Goal: Task Accomplishment & Management: Manage account settings

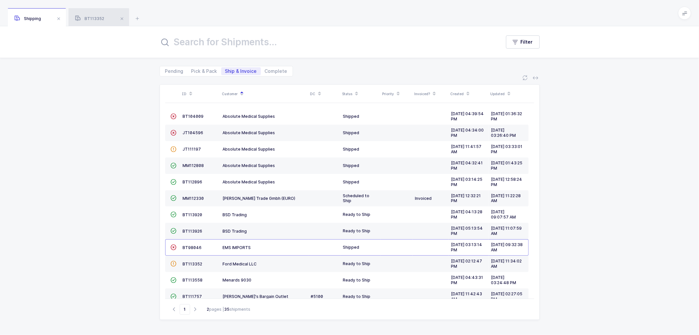
drag, startPoint x: 87, startPoint y: 16, endPoint x: 112, endPoint y: 22, distance: 26.4
click at [88, 16] on span "BT113352" at bounding box center [89, 18] width 29 height 5
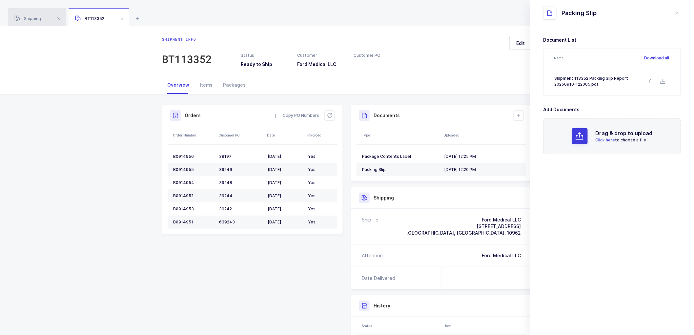
drag, startPoint x: 28, startPoint y: 17, endPoint x: 53, endPoint y: 21, distance: 25.2
click at [29, 17] on span "Shipping" at bounding box center [27, 18] width 27 height 5
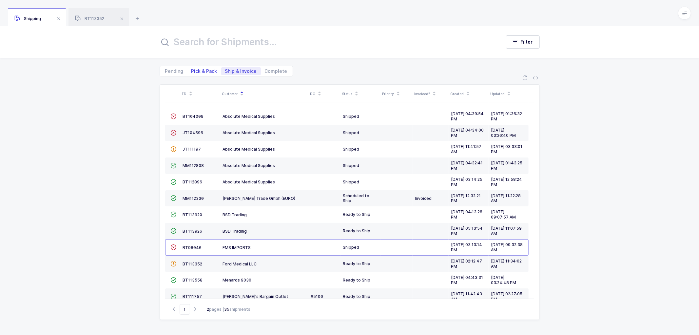
click at [203, 69] on span "Pick & Pack" at bounding box center [204, 71] width 26 height 5
click at [192, 69] on input "Pick & Pack" at bounding box center [189, 69] width 4 height 4
radio input "true"
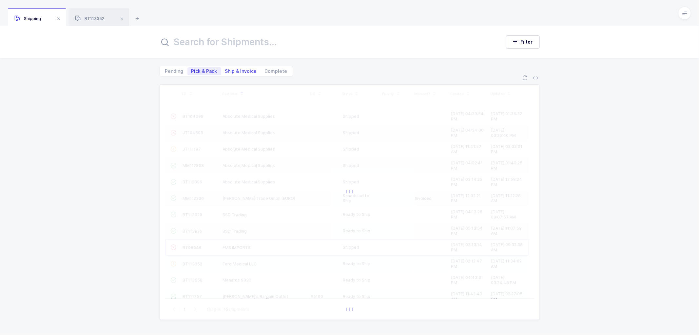
click at [235, 70] on span "Ship & Invoice" at bounding box center [241, 71] width 32 height 5
click at [225, 70] on input "Ship & Invoice" at bounding box center [223, 69] width 4 height 4
radio input "true"
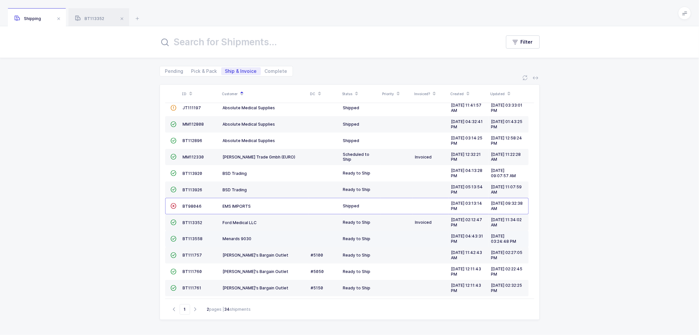
scroll to position [78, 0]
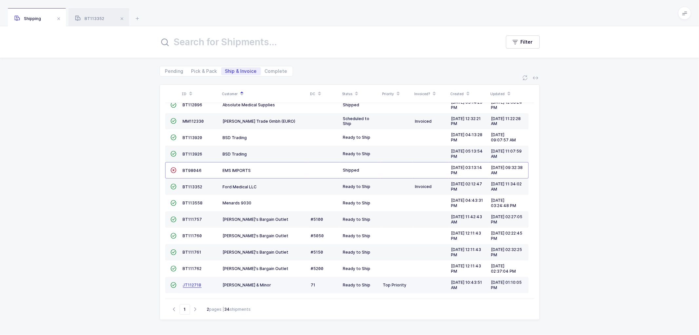
click at [189, 283] on span "JT112718" at bounding box center [192, 284] width 19 height 5
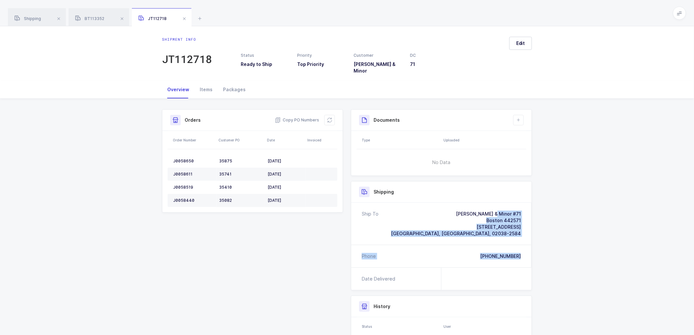
drag, startPoint x: 523, startPoint y: 250, endPoint x: 464, endPoint y: 208, distance: 72.8
click at [464, 208] on div "Ship To [PERSON_NAME] & Minor #71 Boston 442571 [STREET_ADDRESS][PHONE_NUMBER] …" at bounding box center [441, 235] width 180 height 65
copy div "[PERSON_NAME] & Minor #71 Boston 442571 [STREET_ADDRESS][PHONE_NUMBER] Phone [P…"
click at [297, 117] on span "Copy PO Numbers" at bounding box center [297, 120] width 44 height 7
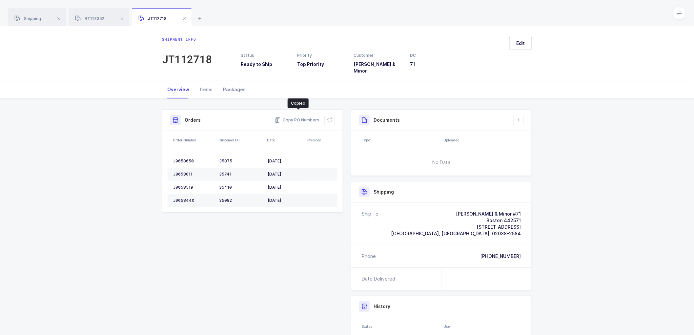
drag, startPoint x: 237, startPoint y: 84, endPoint x: 244, endPoint y: 84, distance: 6.9
click at [238, 84] on div "Packages" at bounding box center [234, 90] width 33 height 18
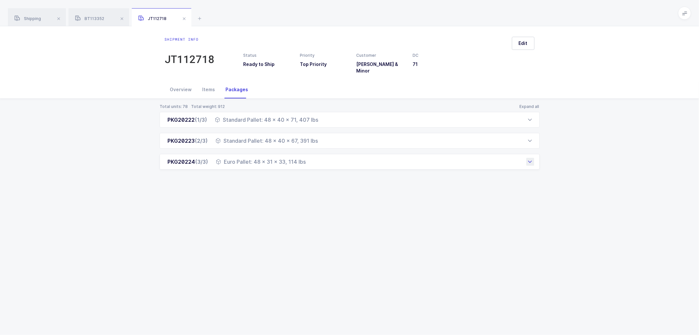
drag, startPoint x: 166, startPoint y: 114, endPoint x: 319, endPoint y: 164, distance: 160.6
click at [319, 164] on div "PKG20222 (1/3) Standard Pallet: 48 x 40 x 71, 407 lbs Order Number Customer PO …" at bounding box center [350, 141] width 380 height 58
copy div "PKG20222 (1/3) Standard Pallet: 48 x 40 x 71, 407 lbs Order Number Customer PO …"
drag, startPoint x: 183, startPoint y: 154, endPoint x: 80, endPoint y: 148, distance: 103.1
click at [81, 154] on div "Total units: 78 Total weight: 912 Expand all PKG20222 (1/3) Standard Pallet: 48…" at bounding box center [349, 145] width 689 height 92
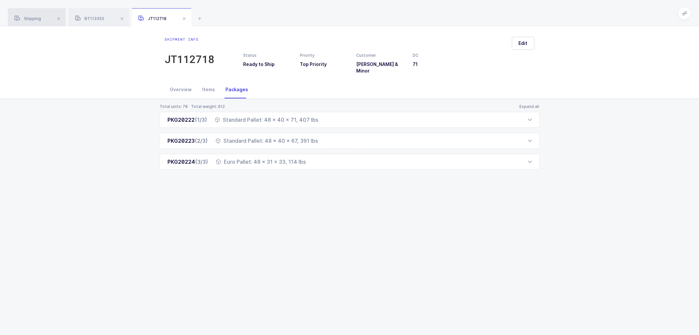
click at [31, 20] on span "Shipping" at bounding box center [27, 18] width 27 height 5
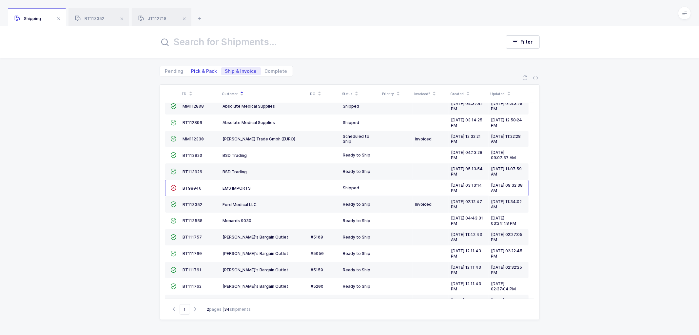
click at [199, 71] on span "Pick & Pack" at bounding box center [204, 71] width 26 height 5
click at [192, 71] on input "Pick & Pack" at bounding box center [189, 69] width 4 height 4
radio input "true"
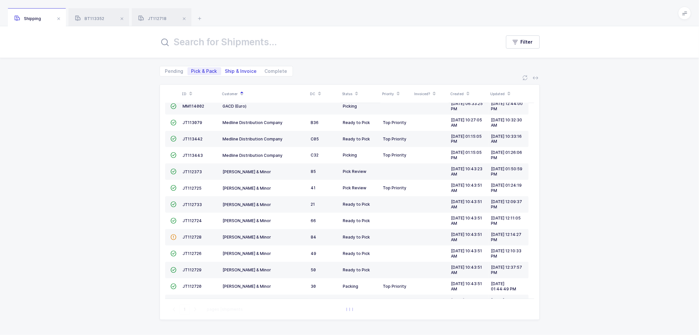
click at [238, 69] on span "Ship & Invoice" at bounding box center [241, 71] width 32 height 5
click at [225, 69] on input "Ship & Invoice" at bounding box center [223, 69] width 4 height 4
radio input "true"
radio input "false"
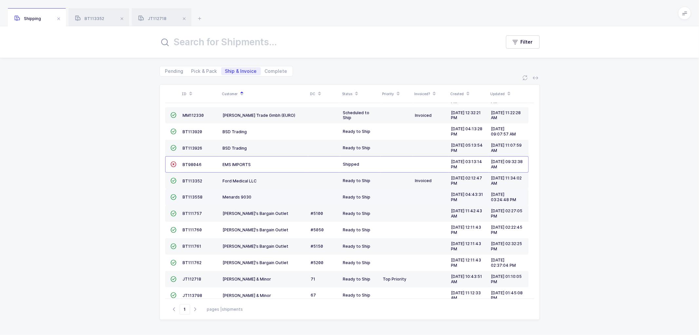
scroll to position [94, 0]
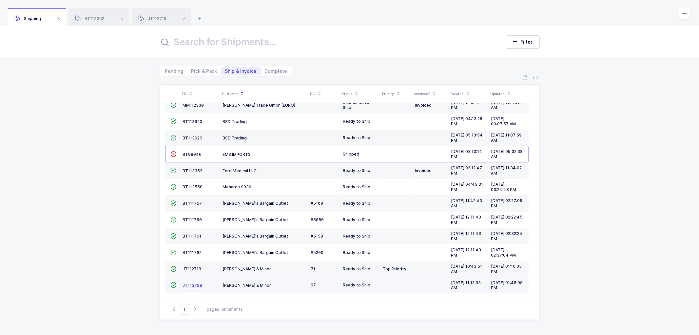
click at [189, 283] on span "JT113798" at bounding box center [193, 285] width 20 height 5
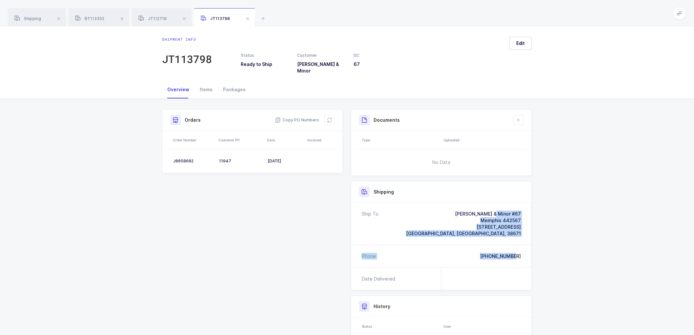
drag, startPoint x: 509, startPoint y: 252, endPoint x: 458, endPoint y: 207, distance: 68.3
click at [458, 207] on div "Ship To [PERSON_NAME] & Minor #67 Memphis 442567 [STREET_ADDRESS] Phone [PHONE_…" at bounding box center [441, 235] width 180 height 65
copy div "[PERSON_NAME] & Minor #67 Memphis 442567 [STREET_ADDRESS] Phone [PHONE_NUMBER]"
click at [294, 117] on span "Copy PO Numbers" at bounding box center [297, 120] width 44 height 7
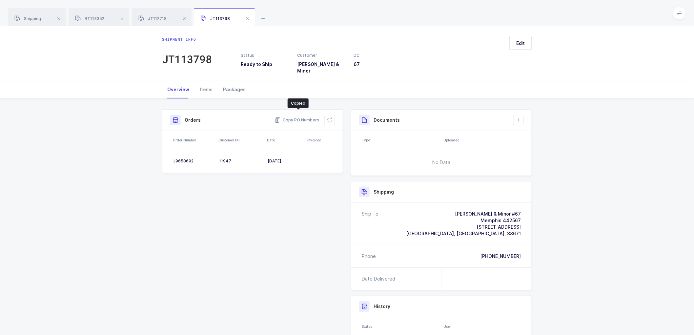
click at [238, 84] on div "Packages" at bounding box center [234, 90] width 33 height 18
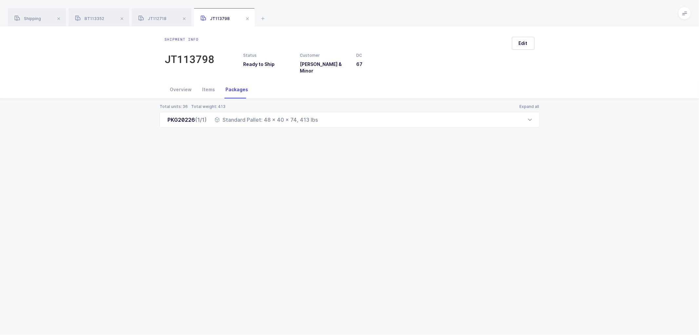
drag, startPoint x: 163, startPoint y: 112, endPoint x: 330, endPoint y: 124, distance: 167.2
click at [330, 124] on div "Total units: 36 Total weight: 413 Expand all PKG20226 (1/1) Standard Pallet: 48…" at bounding box center [349, 124] width 689 height 50
copy div "PKG20226 (1/1) Standard Pallet: 48 x 40 x 74, 413 lbs"
click at [120, 18] on span at bounding box center [122, 19] width 8 height 8
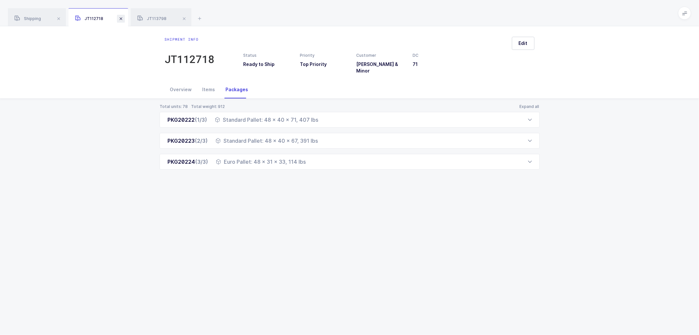
click at [123, 17] on span at bounding box center [121, 19] width 8 height 8
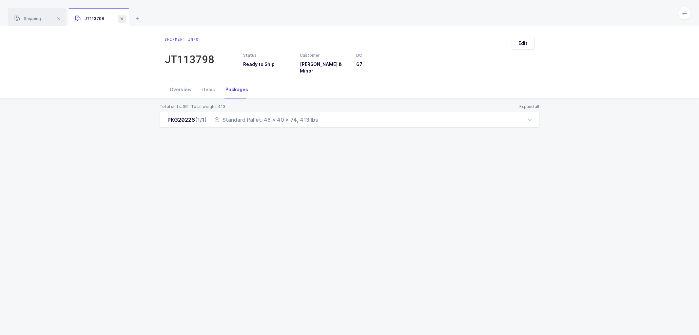
click at [122, 17] on span at bounding box center [122, 19] width 8 height 8
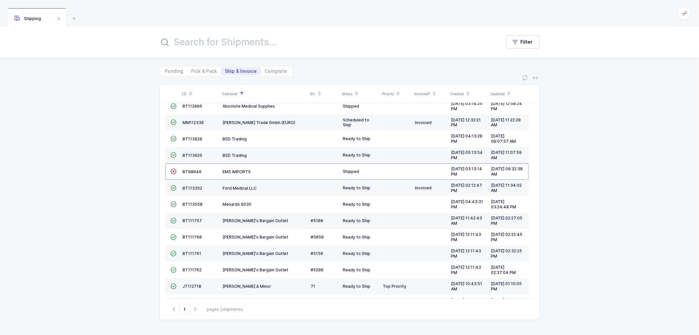
click at [107, 148] on div "ID Customer DC Status Priority Invoiced? Created Updated  BT104009 Absolute Me…" at bounding box center [349, 205] width 699 height 258
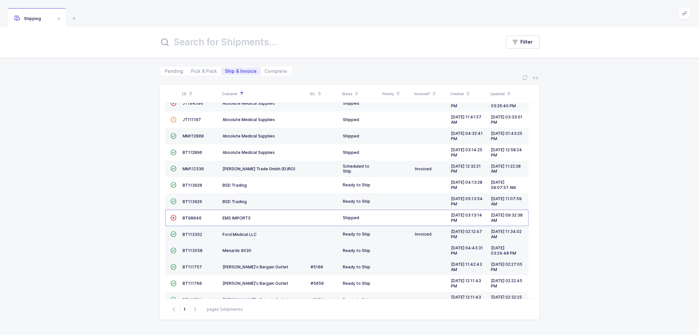
scroll to position [0, 0]
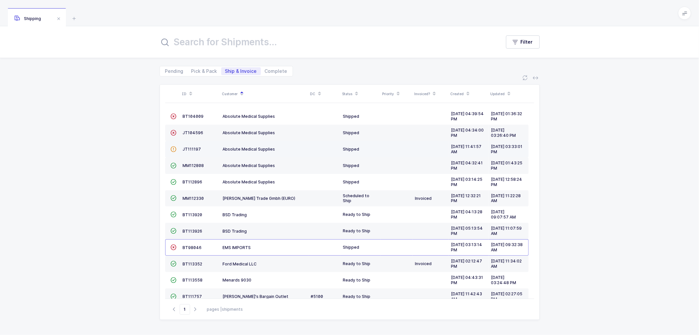
drag, startPoint x: 123, startPoint y: 161, endPoint x: 286, endPoint y: 149, distance: 163.7
click at [124, 161] on div "ID Customer DC Status Priority Invoiced? Created Updated  BT104009 Absolute Me…" at bounding box center [349, 205] width 699 height 258
click at [587, 181] on div "ID Customer DC Status Priority Invoiced? Created Updated  BT104009 Absolute Me…" at bounding box center [349, 205] width 699 height 258
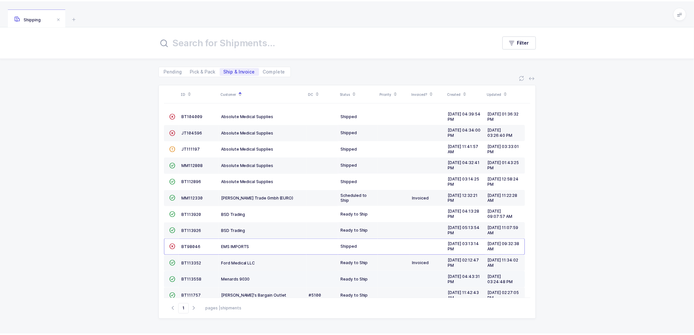
scroll to position [94, 0]
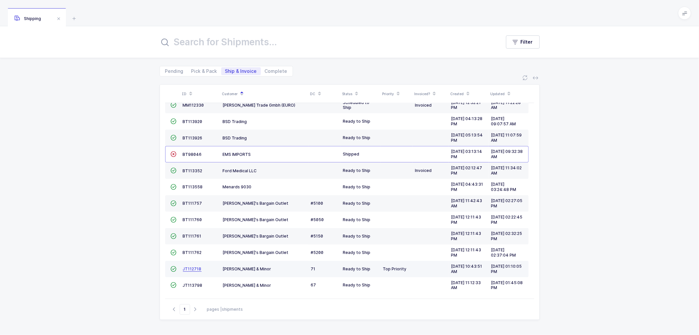
click at [188, 267] on span "JT112718" at bounding box center [192, 268] width 19 height 5
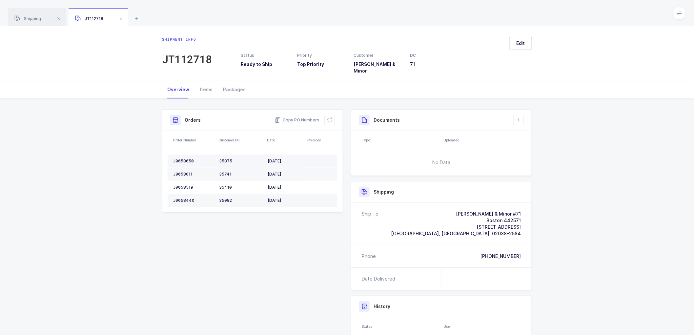
click at [184, 154] on td "J0058650" at bounding box center [191, 160] width 49 height 13
copy div "J0058650"
click at [182, 158] on div "J0058650" at bounding box center [193, 160] width 41 height 5
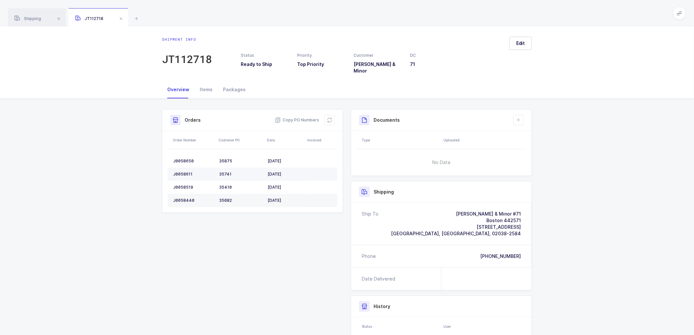
click at [181, 171] on div "J0058611" at bounding box center [193, 173] width 41 height 5
copy div "J0058611"
click at [184, 185] on div "J0058519" at bounding box center [193, 187] width 41 height 5
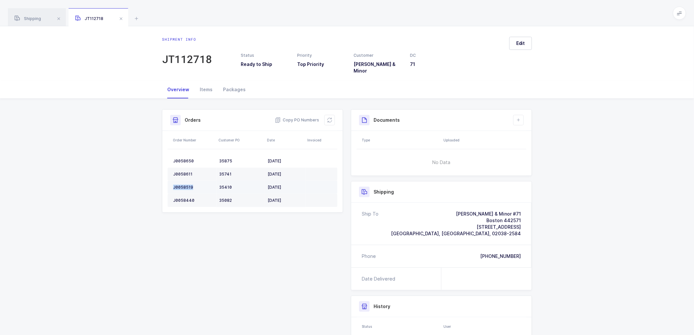
copy div "J0058519"
click at [177, 198] on div "J0058440" at bounding box center [193, 200] width 41 height 5
click at [178, 198] on div "J0058440" at bounding box center [193, 200] width 41 height 5
copy div "J0058440"
click at [327, 115] on button at bounding box center [329, 120] width 10 height 10
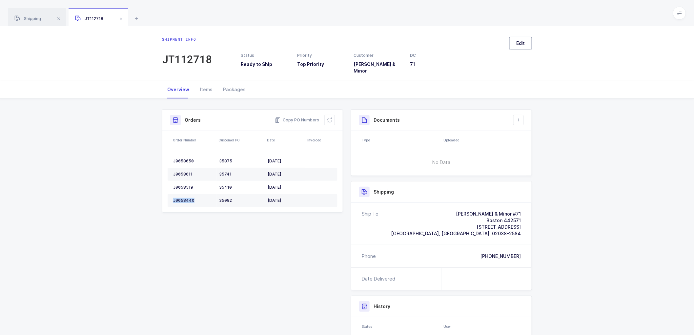
click at [518, 41] on span "Edit" at bounding box center [520, 43] width 9 height 7
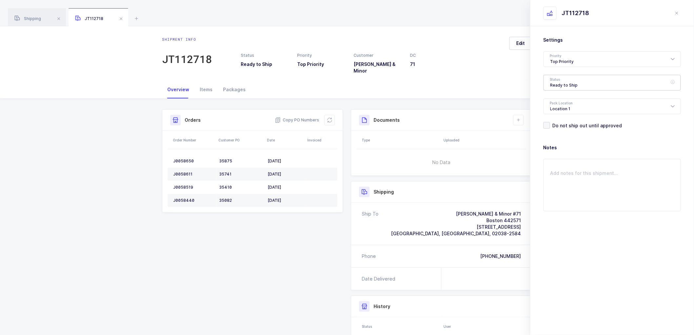
click at [560, 81] on div "Ready to Ship" at bounding box center [611, 83] width 137 height 16
click at [568, 122] on span "Scheduled to Ship" at bounding box center [571, 123] width 42 height 6
type input "Scheduled to Ship"
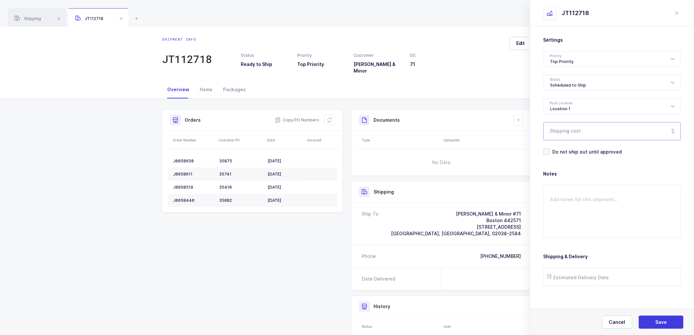
click at [572, 128] on input "Shipping cost" at bounding box center [611, 131] width 137 height 18
click at [564, 132] on input "Shipping cost" at bounding box center [611, 131] width 137 height 18
click at [570, 133] on input "Shipping cost" at bounding box center [611, 131] width 137 height 18
click at [568, 275] on input "text" at bounding box center [611, 276] width 137 height 18
click at [663, 167] on form "Settings Priority Top Priority Rush Overnight Top Priority Status Scheduled to …" at bounding box center [611, 161] width 137 height 249
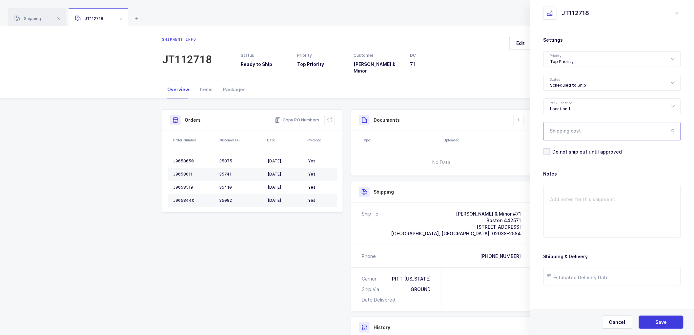
click at [578, 131] on input "Shipping cost" at bounding box center [611, 131] width 137 height 18
click at [599, 164] on form "Settings Priority Top Priority Rush Overnight Top Priority Status Scheduled to …" at bounding box center [611, 161] width 137 height 249
click at [576, 165] on form "Settings Priority Top Priority Rush Overnight Top Priority Status Scheduled to …" at bounding box center [611, 161] width 137 height 249
click at [568, 276] on input "text" at bounding box center [611, 276] width 137 height 18
click at [587, 278] on input "text" at bounding box center [611, 276] width 137 height 18
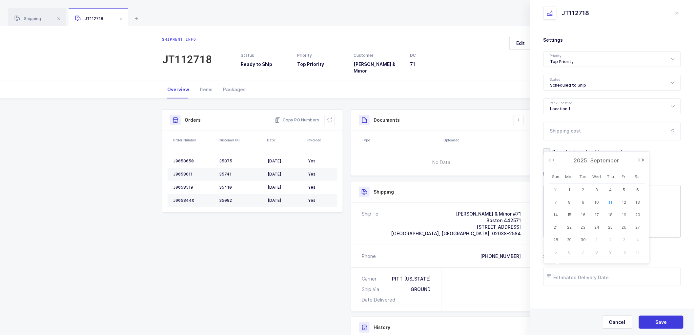
drag, startPoint x: 623, startPoint y: 201, endPoint x: 628, endPoint y: 205, distance: 6.2
click at [623, 201] on span "12" at bounding box center [624, 202] width 8 height 8
type input "[DATE]"
click at [654, 320] on button "Save" at bounding box center [660, 321] width 45 height 13
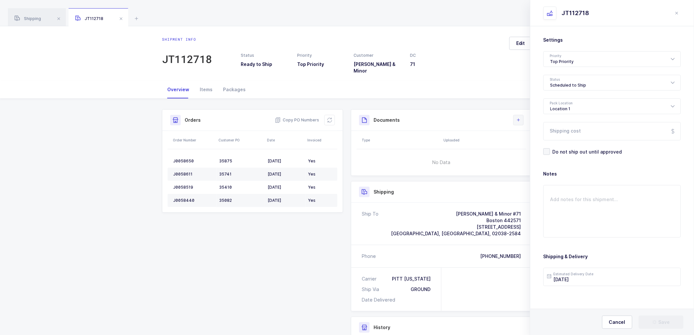
click at [517, 117] on icon at bounding box center [518, 119] width 5 height 5
click at [529, 133] on li "Create Document" at bounding box center [540, 134] width 49 height 10
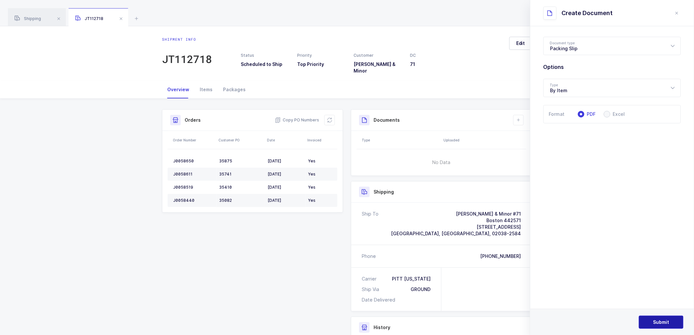
click at [661, 317] on button "Submit" at bounding box center [660, 321] width 45 height 13
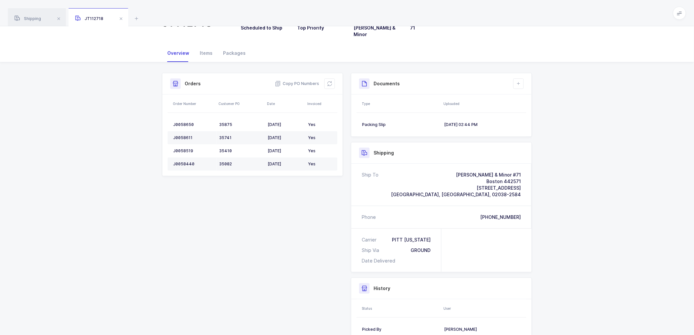
scroll to position [16, 0]
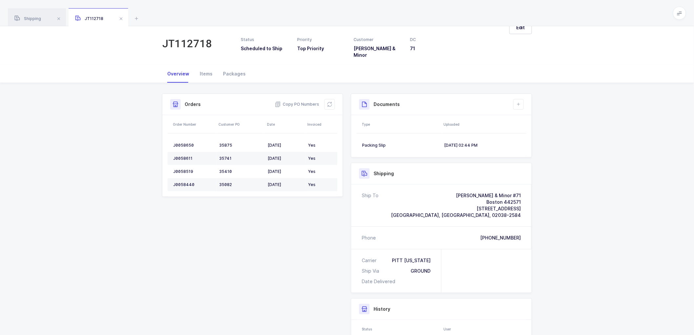
drag, startPoint x: 591, startPoint y: 136, endPoint x: 557, endPoint y: 116, distance: 39.8
click at [591, 135] on div "Shipment Info Shipment Number JT112718 Status Scheduled to Ship Priority Top Pr…" at bounding box center [347, 246] width 694 height 326
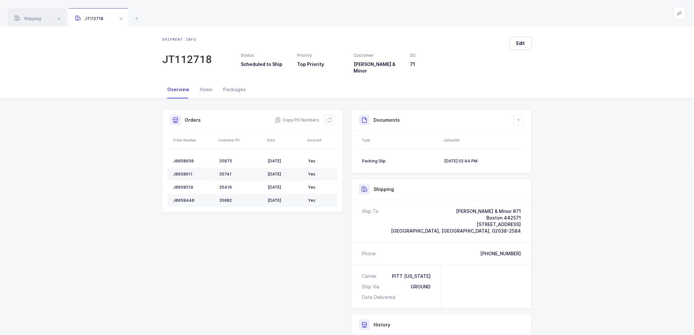
click at [484, 105] on div "Shipment Info Shipment Number JT112718 Status Scheduled to Ship Priority Top Pr…" at bounding box center [347, 262] width 380 height 326
click at [518, 117] on icon at bounding box center [518, 119] width 5 height 5
click at [537, 135] on li "Create Document" at bounding box center [540, 134] width 49 height 10
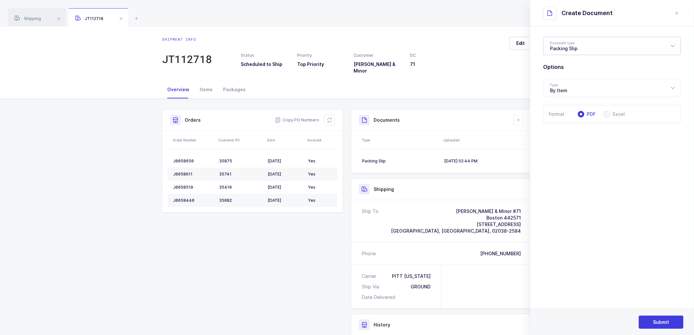
click at [568, 44] on div "Packing Slip" at bounding box center [611, 46] width 137 height 18
click at [564, 75] on li "Package Contents Label" at bounding box center [614, 78] width 137 height 10
type input "Package Contents Label"
click at [660, 319] on span "Submit" at bounding box center [661, 322] width 16 height 7
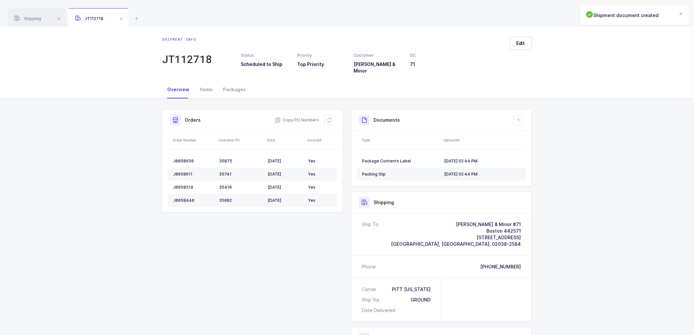
drag, startPoint x: 602, startPoint y: 187, endPoint x: 516, endPoint y: 189, distance: 86.2
click at [597, 190] on div "Shipment Info Shipment Number JT112718 Status Scheduled to Ship Priority Top Pr…" at bounding box center [347, 268] width 694 height 339
drag, startPoint x: 31, startPoint y: 22, endPoint x: 53, endPoint y: 10, distance: 25.4
click at [31, 22] on div "Shipping" at bounding box center [37, 17] width 58 height 18
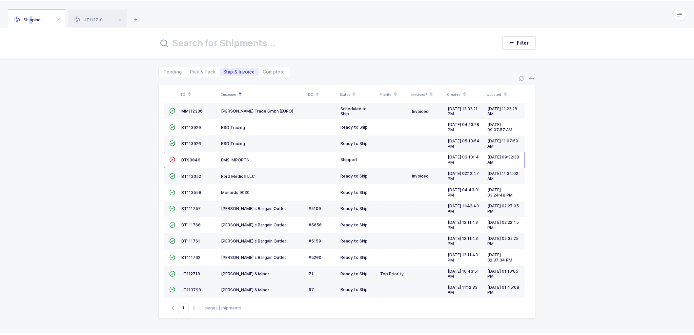
scroll to position [94, 0]
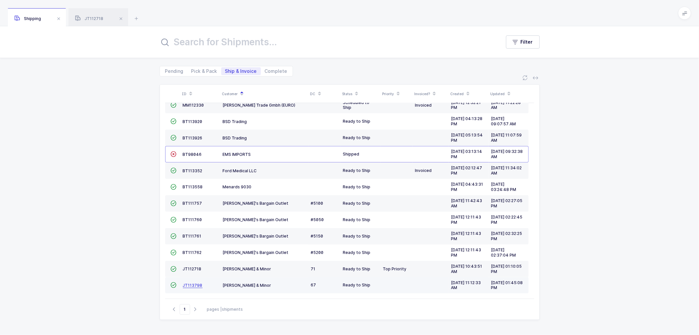
click at [190, 283] on span "JT113798" at bounding box center [193, 285] width 20 height 5
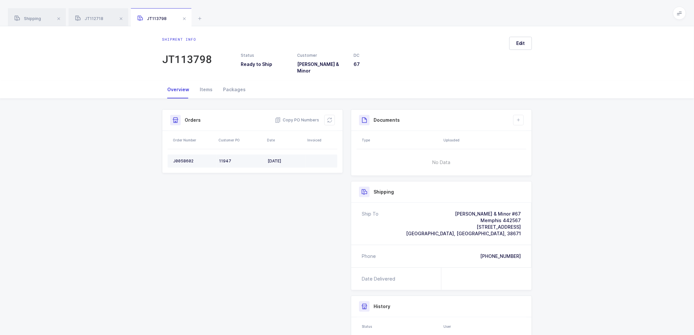
click at [182, 158] on div "J0058602" at bounding box center [193, 160] width 41 height 5
copy div "J0058602"
drag, startPoint x: 328, startPoint y: 118, endPoint x: 371, endPoint y: 76, distance: 59.8
click at [328, 117] on button at bounding box center [329, 120] width 10 height 10
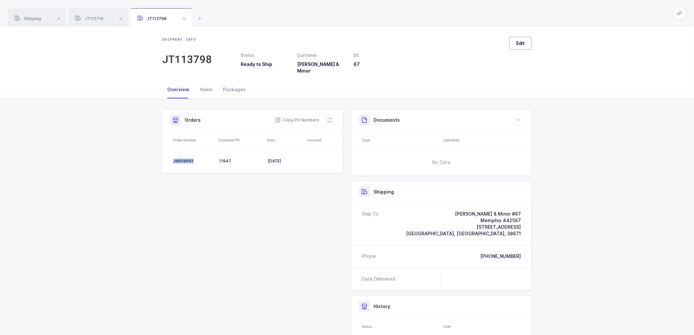
click at [518, 43] on span "Edit" at bounding box center [520, 43] width 9 height 7
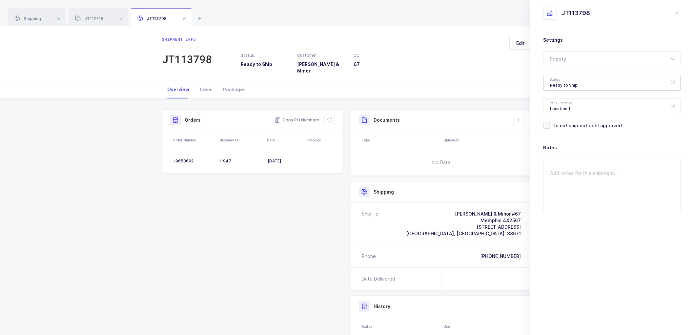
click at [568, 84] on div "Ready to Ship" at bounding box center [611, 83] width 137 height 16
click at [565, 133] on span "Shipped" at bounding box center [559, 133] width 19 height 6
type input "Shipped"
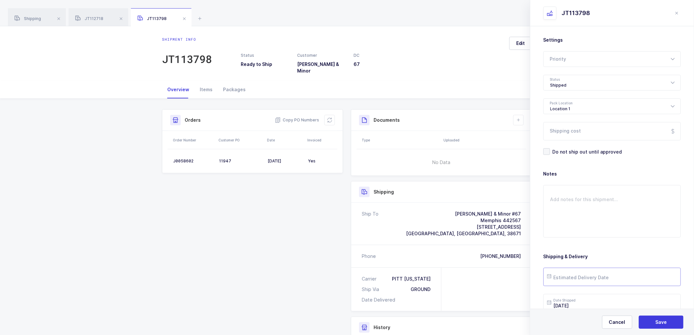
click at [574, 276] on input "text" at bounding box center [611, 276] width 137 height 18
click at [583, 215] on span "16" at bounding box center [583, 215] width 8 height 8
type input "[DATE]"
click at [660, 324] on span "Save" at bounding box center [660, 322] width 11 height 7
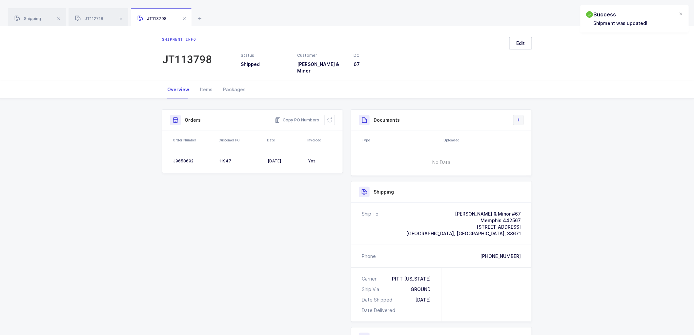
click at [520, 117] on icon at bounding box center [518, 119] width 5 height 5
click at [537, 133] on li "Create Document" at bounding box center [540, 134] width 49 height 10
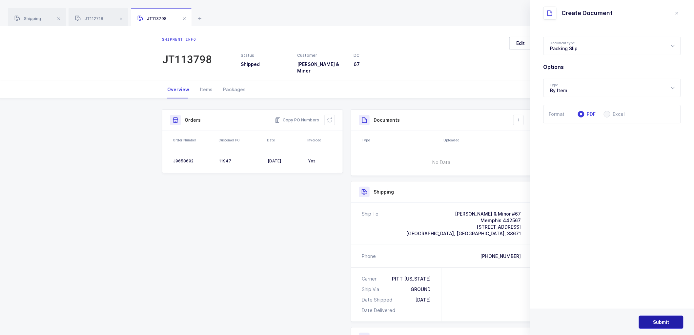
click at [662, 321] on span "Submit" at bounding box center [661, 322] width 16 height 7
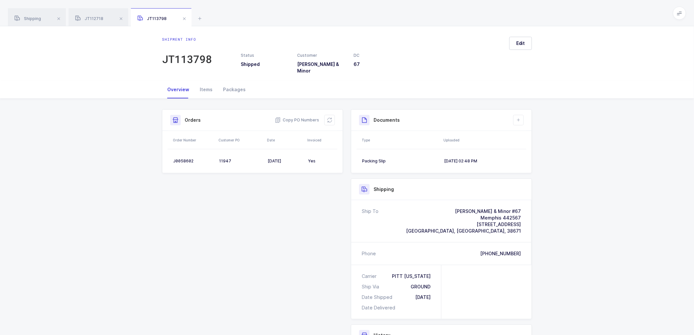
drag, startPoint x: 618, startPoint y: 197, endPoint x: 608, endPoint y: 173, distance: 26.2
click at [618, 195] on div "Shipment Info Shipment Number JT113798 Status Shipped Customer [PERSON_NAME] & …" at bounding box center [347, 267] width 694 height 337
click at [516, 117] on icon at bounding box center [518, 119] width 5 height 5
click at [536, 135] on li "Create Document" at bounding box center [540, 134] width 49 height 10
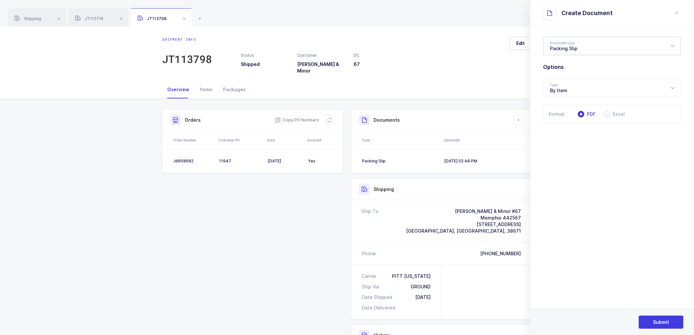
click at [565, 44] on div "Packing Slip" at bounding box center [611, 46] width 137 height 18
click at [569, 78] on span "Package Contents Label" at bounding box center [577, 78] width 55 height 6
type input "Package Contents Label"
click at [657, 320] on span "Submit" at bounding box center [661, 322] width 16 height 7
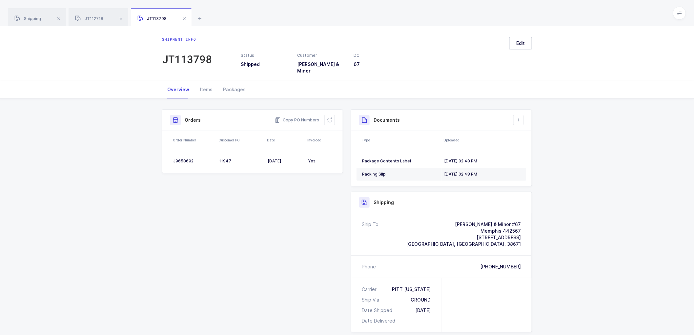
drag, startPoint x: 579, startPoint y: 152, endPoint x: 575, endPoint y: 147, distance: 7.0
click at [579, 151] on div "Shipment Info Shipment Number JT113798 Status Shipped Customer [PERSON_NAME] & …" at bounding box center [347, 274] width 694 height 350
click at [34, 17] on span "Shipping" at bounding box center [27, 18] width 27 height 5
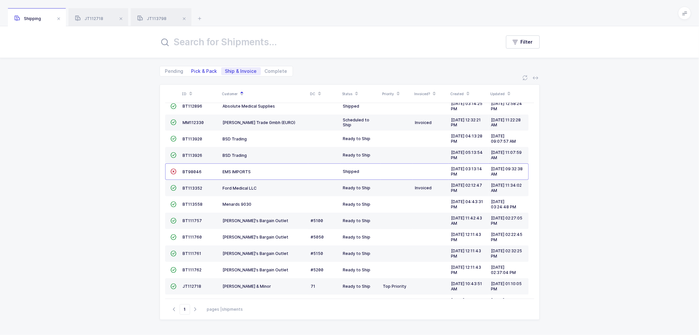
click at [205, 69] on span "Pick & Pack" at bounding box center [204, 71] width 26 height 5
click at [192, 69] on input "Pick & Pack" at bounding box center [189, 69] width 4 height 4
radio input "true"
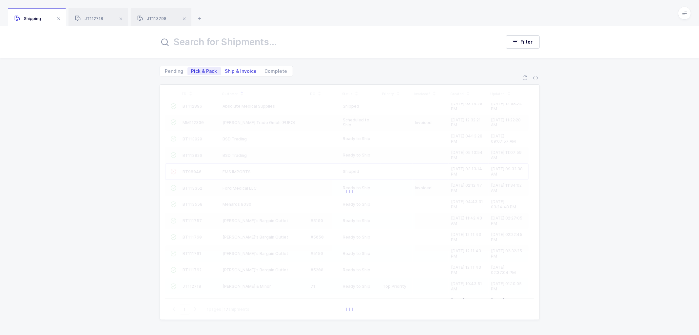
click at [237, 69] on span "Ship & Invoice" at bounding box center [241, 71] width 32 height 5
click at [225, 69] on input "Ship & Invoice" at bounding box center [223, 69] width 4 height 4
radio input "true"
radio input "false"
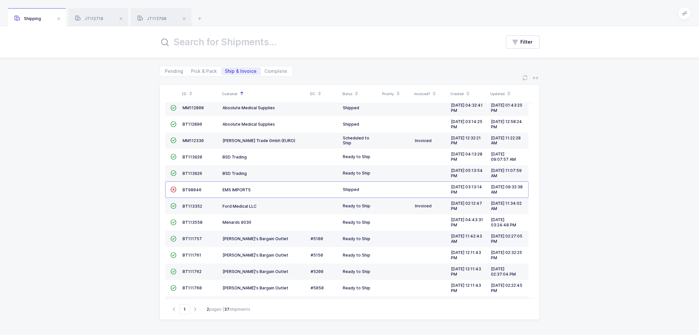
scroll to position [94, 0]
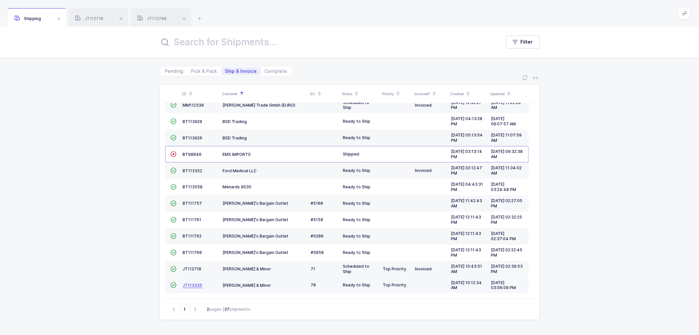
click at [191, 283] on span "JT113335" at bounding box center [193, 285] width 20 height 5
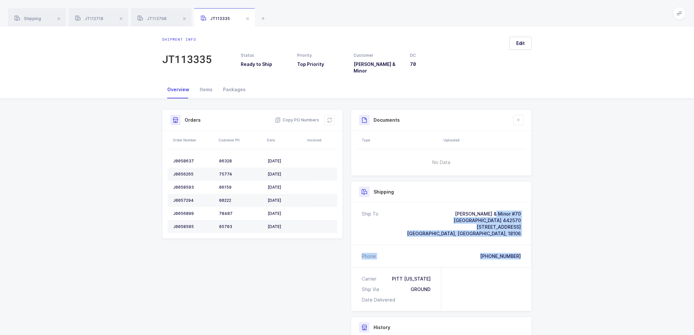
drag, startPoint x: 522, startPoint y: 253, endPoint x: 467, endPoint y: 208, distance: 71.3
click at [467, 208] on div "Ship To [PERSON_NAME] & Minor #70 [GEOGRAPHIC_DATA] 442570 [STREET_ADDRESS] [GE…" at bounding box center [441, 235] width 180 height 65
copy div "[PERSON_NAME] & Minor #70 Allentown 442570 [STREET_ADDRESS] [GEOGRAPHIC_DATA] P…"
click at [302, 117] on span "Copy PO Numbers" at bounding box center [297, 120] width 44 height 7
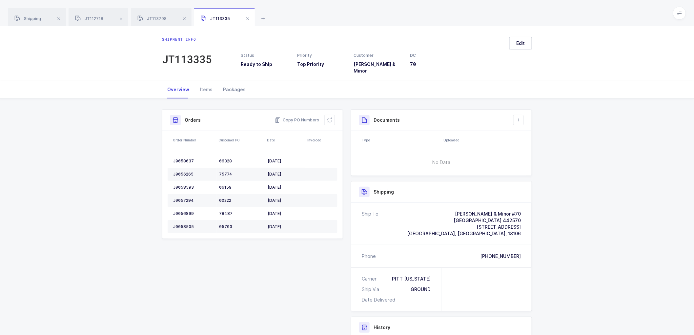
click at [233, 84] on div "Packages" at bounding box center [234, 90] width 33 height 18
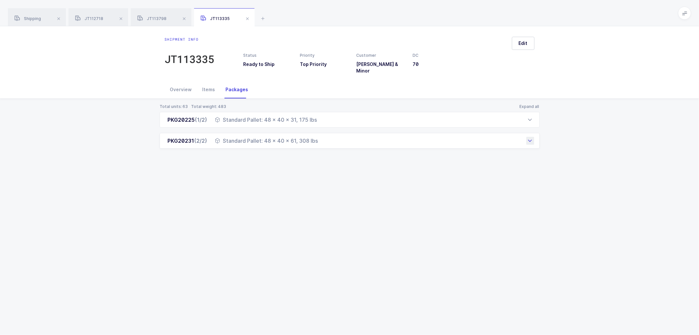
drag, startPoint x: 167, startPoint y: 116, endPoint x: 323, endPoint y: 143, distance: 158.4
click at [323, 143] on div "PKG20225 (1/2) Standard Pallet: 48 x 40 x 31, 175 lbs Order Number Customer PO …" at bounding box center [350, 130] width 380 height 37
click at [121, 102] on div "Total units: 63 Total weight: 483 Expand all PKG20225 (1/2) Standard Pallet: 48…" at bounding box center [349, 134] width 689 height 71
click at [246, 17] on span at bounding box center [248, 19] width 8 height 8
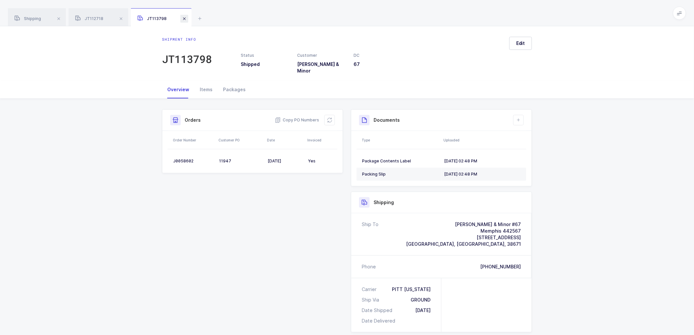
click at [183, 16] on span at bounding box center [184, 19] width 8 height 8
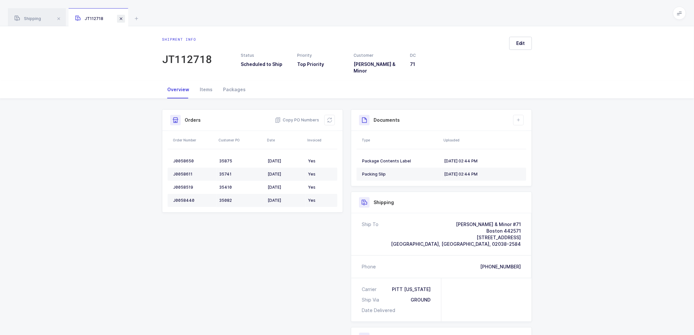
click at [119, 16] on span at bounding box center [121, 19] width 8 height 8
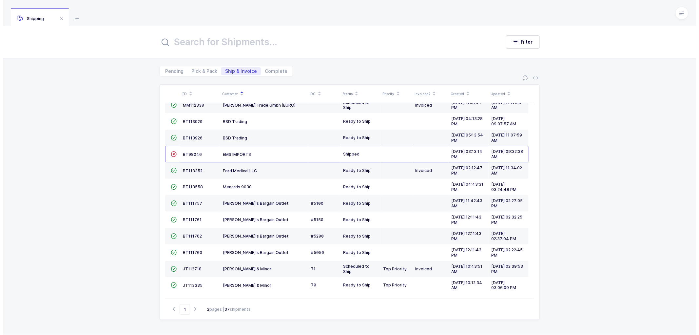
scroll to position [76, 0]
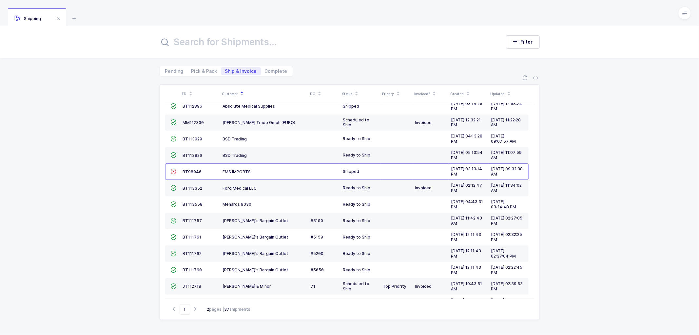
drag, startPoint x: 85, startPoint y: 129, endPoint x: 122, endPoint y: 139, distance: 37.8
click at [87, 129] on div "ID Customer DC Status Priority Invoiced? Created Updated  BT104009 Absolute Me…" at bounding box center [349, 205] width 699 height 258
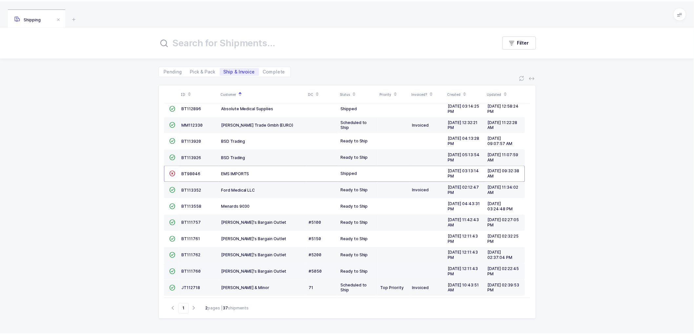
scroll to position [58, 0]
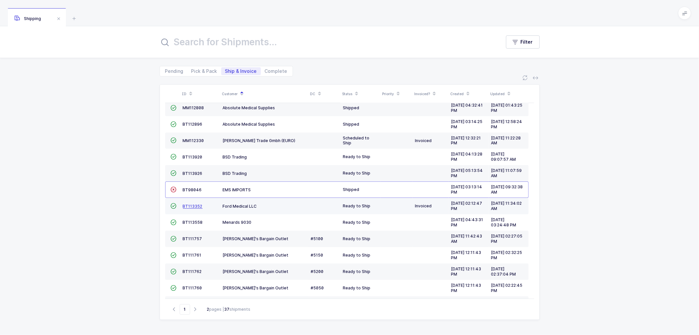
click at [187, 204] on span "BT113352" at bounding box center [193, 206] width 20 height 5
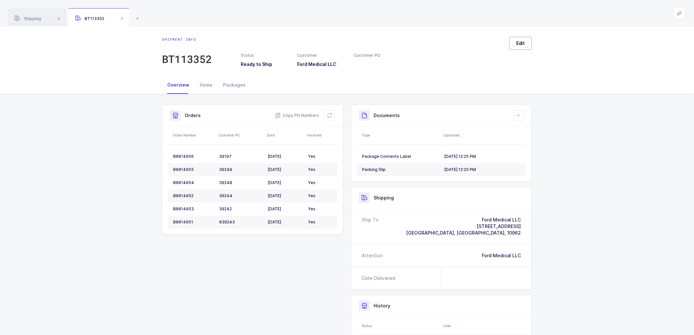
click at [523, 43] on span "Edit" at bounding box center [520, 43] width 9 height 7
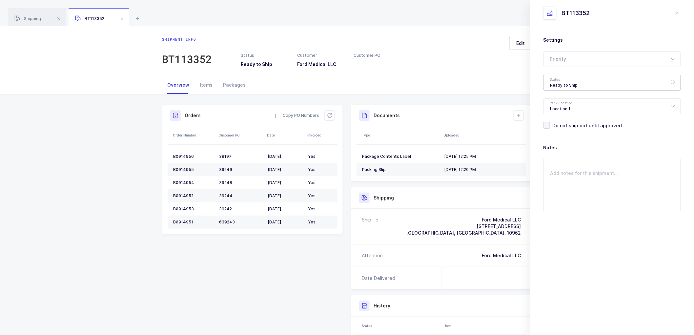
click at [561, 81] on div "Ready to Ship" at bounding box center [611, 83] width 137 height 16
click at [565, 131] on span "Shipped" at bounding box center [559, 133] width 19 height 6
type input "Shipped"
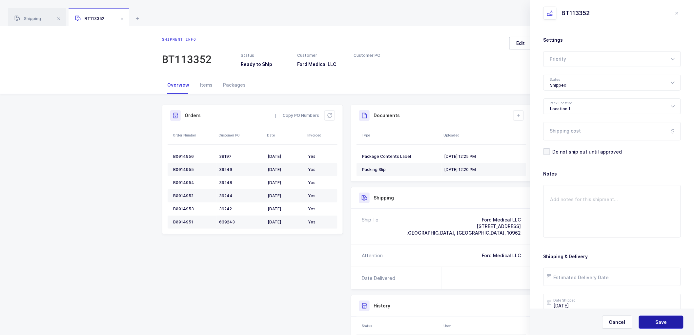
click at [666, 322] on span "Save" at bounding box center [660, 322] width 11 height 7
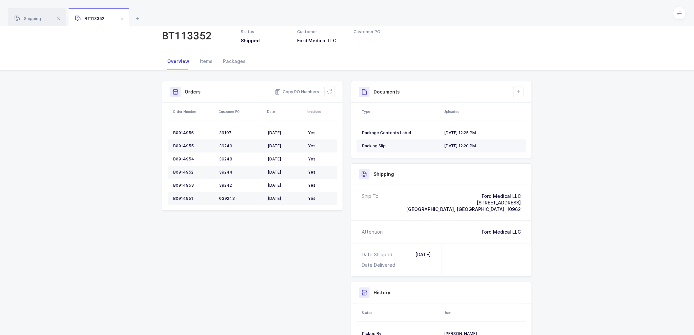
scroll to position [36, 0]
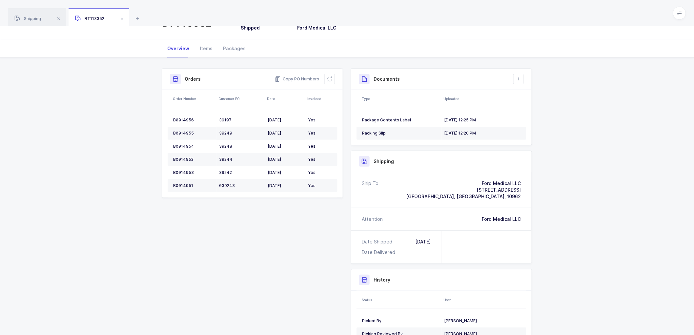
click at [593, 216] on div "Shipment Info Shipment Number BT113352 Status Shipped Customer Ford Medical LLC…" at bounding box center [347, 219] width 694 height 322
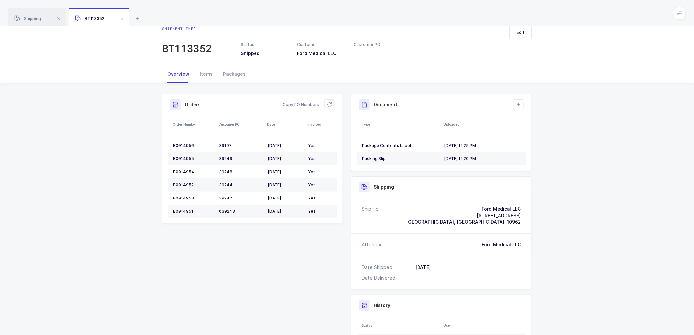
scroll to position [0, 0]
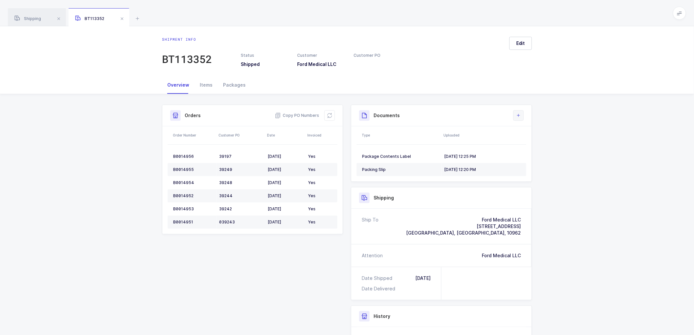
click at [517, 116] on icon at bounding box center [518, 115] width 5 height 5
click at [531, 146] on li "Upload Document" at bounding box center [540, 144] width 49 height 10
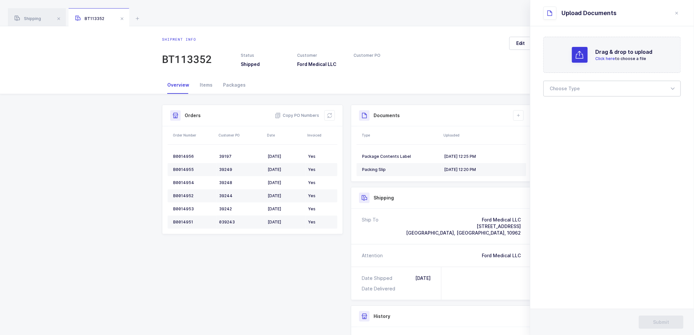
click at [574, 92] on div at bounding box center [611, 89] width 137 height 16
drag, startPoint x: 559, startPoint y: 107, endPoint x: 491, endPoint y: 202, distance: 117.2
click at [559, 107] on span "Bill of Lading" at bounding box center [564, 109] width 29 height 6
type input "Bill of Lading"
drag, startPoint x: 672, startPoint y: 107, endPoint x: 662, endPoint y: 105, distance: 9.8
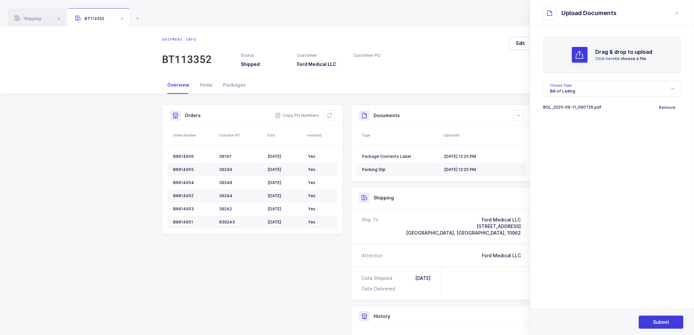
click at [668, 107] on span "Remove" at bounding box center [667, 107] width 16 height 7
drag, startPoint x: 663, startPoint y: 318, endPoint x: 672, endPoint y: 313, distance: 10.3
click at [664, 317] on button "Submit" at bounding box center [660, 321] width 45 height 13
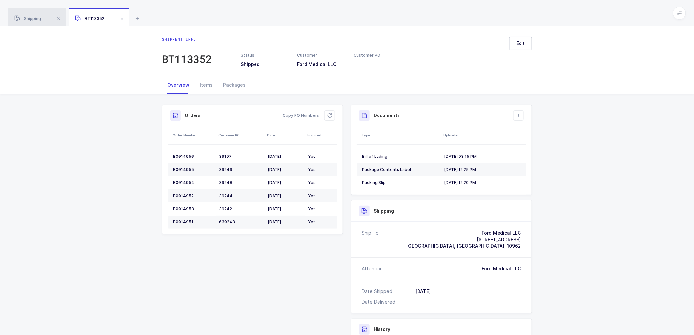
click at [21, 16] on span "Shipping" at bounding box center [27, 18] width 27 height 5
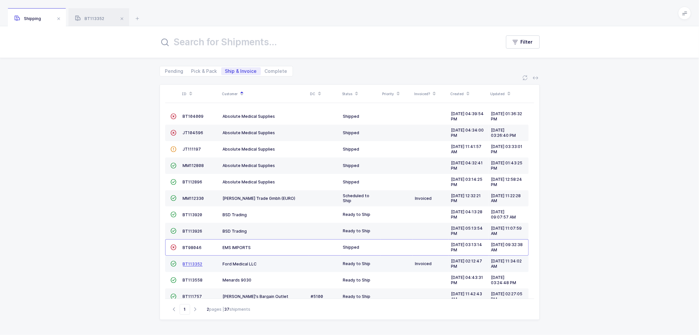
click at [188, 262] on span "BT113352" at bounding box center [193, 263] width 20 height 5
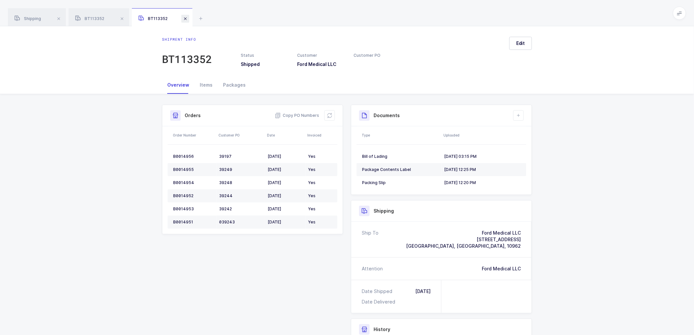
click at [184, 17] on span at bounding box center [185, 19] width 8 height 8
click at [183, 155] on div "B0014956" at bounding box center [193, 156] width 41 height 5
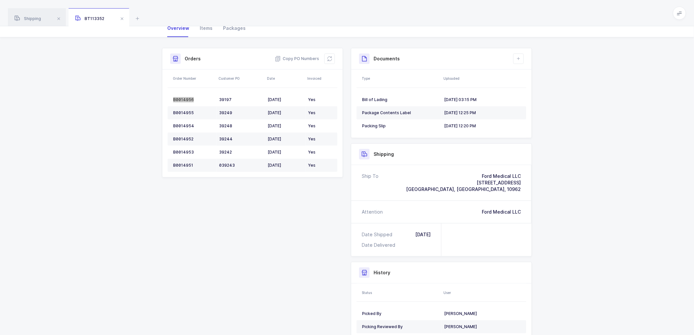
scroll to position [73, 0]
